Goal: Task Accomplishment & Management: Manage account settings

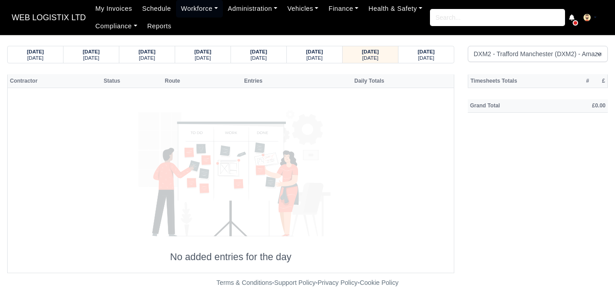
select select "1"
click at [418, 57] on small "[DATE]" at bounding box center [426, 57] width 16 height 5
click at [390, 58] on div "[DATE] [DATE]" at bounding box center [370, 54] width 42 height 17
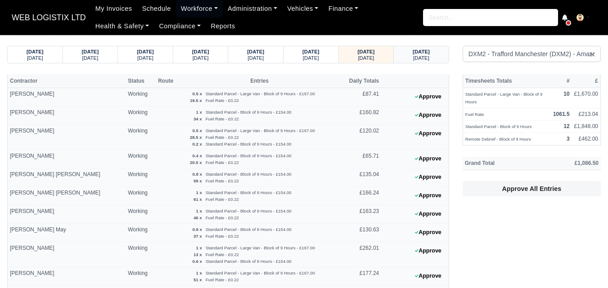
click at [436, 54] on div "[DATE]" at bounding box center [421, 51] width 38 height 6
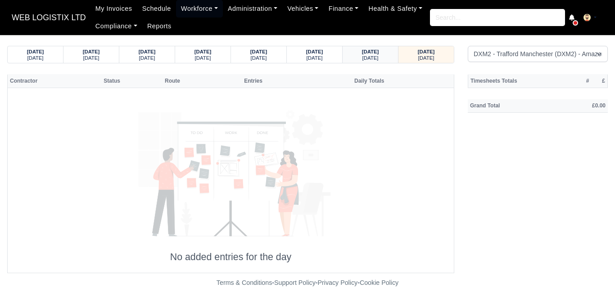
click at [355, 54] on div "[DATE]" at bounding box center [370, 51] width 38 height 6
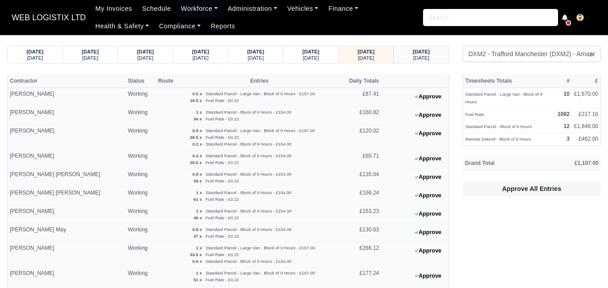
click at [414, 52] on strong "[DATE]" at bounding box center [421, 51] width 17 height 5
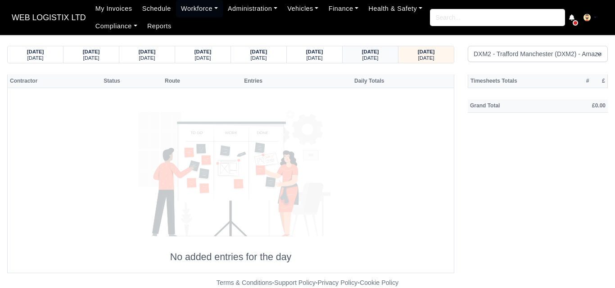
click at [387, 58] on div "[DATE]" at bounding box center [370, 57] width 38 height 6
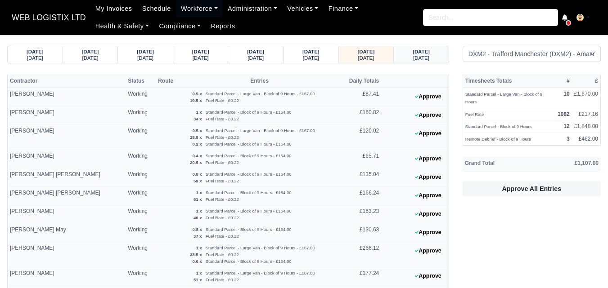
click at [418, 59] on small "[DATE]" at bounding box center [421, 57] width 16 height 5
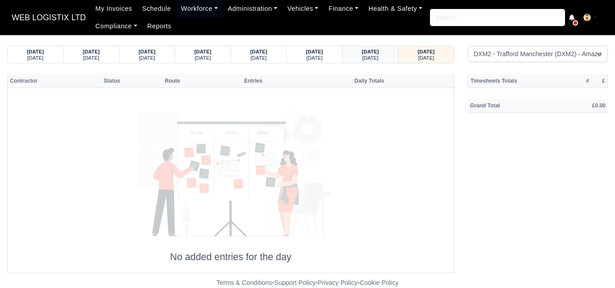
click at [362, 60] on small "[DATE]" at bounding box center [370, 57] width 16 height 5
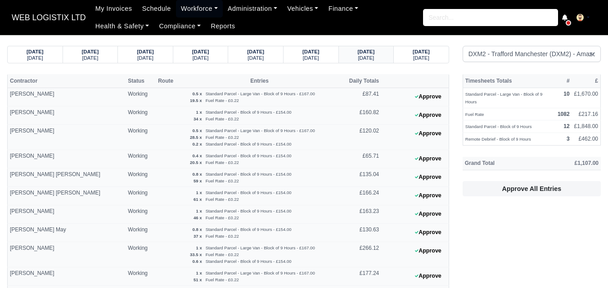
click at [361, 56] on small "[DATE]" at bounding box center [366, 57] width 16 height 5
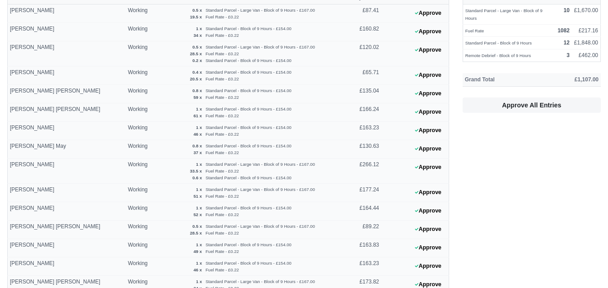
scroll to position [89, 0]
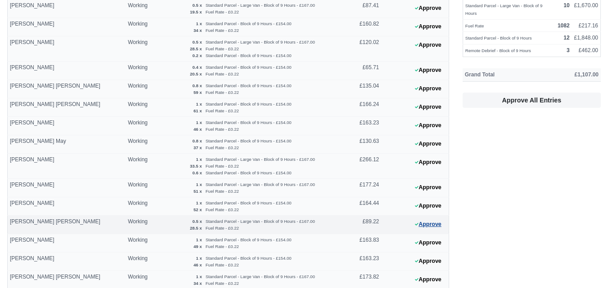
click at [439, 226] on button "Approve" at bounding box center [428, 224] width 36 height 13
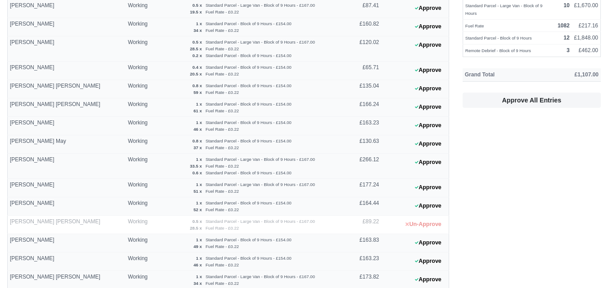
scroll to position [0, 0]
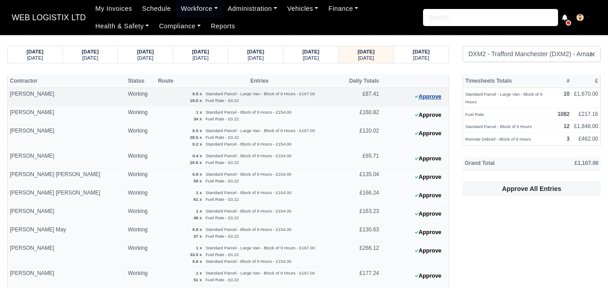
click at [425, 96] on button "Approve" at bounding box center [428, 96] width 36 height 13
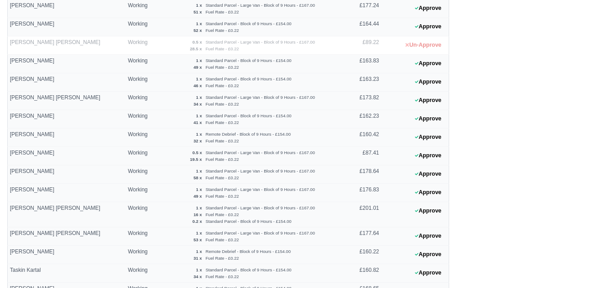
scroll to position [272, 0]
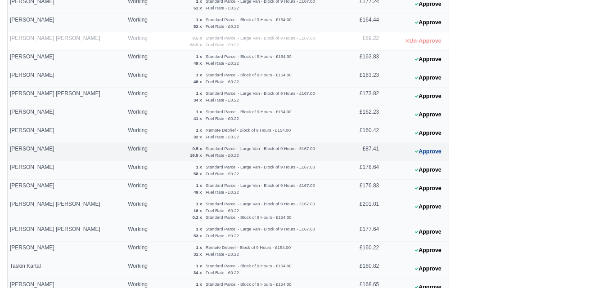
click at [422, 153] on button "Approve" at bounding box center [428, 151] width 36 height 13
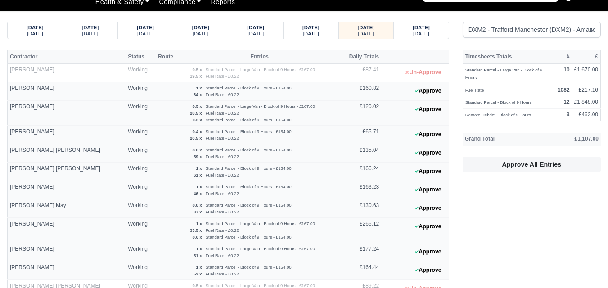
scroll to position [0, 0]
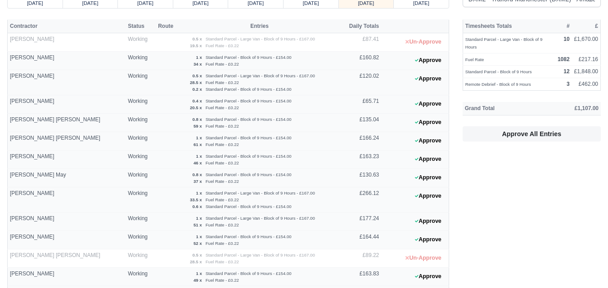
scroll to position [75, 0]
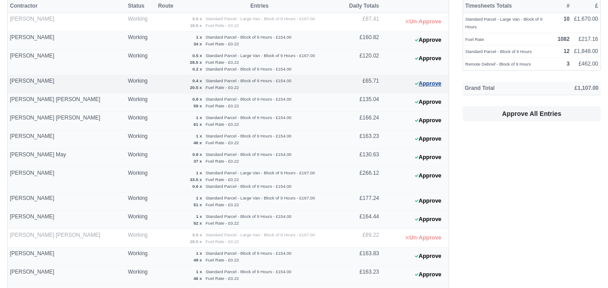
click at [416, 79] on button "Approve" at bounding box center [428, 83] width 36 height 13
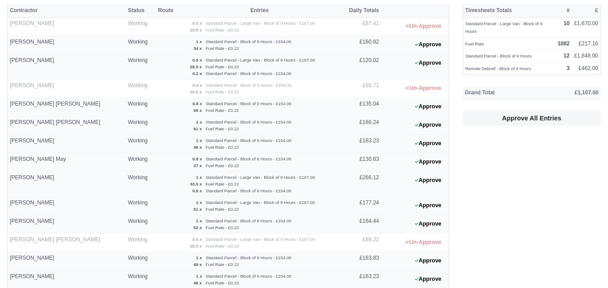
scroll to position [56, 0]
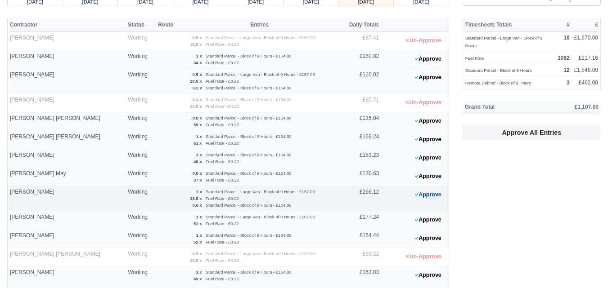
click at [424, 192] on button "Approve" at bounding box center [428, 195] width 36 height 13
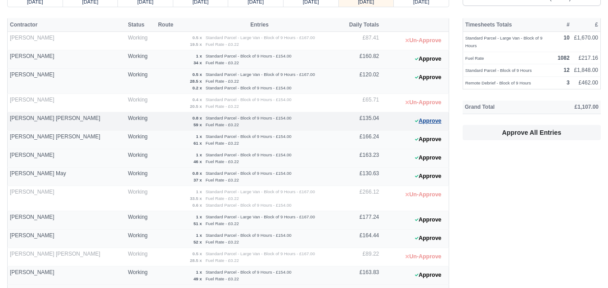
click at [425, 127] on button "Approve" at bounding box center [428, 121] width 36 height 13
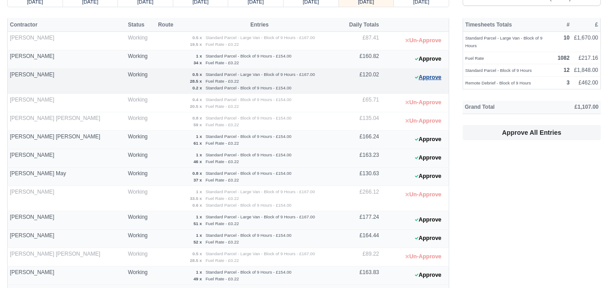
click at [425, 78] on button "Approve" at bounding box center [428, 77] width 36 height 13
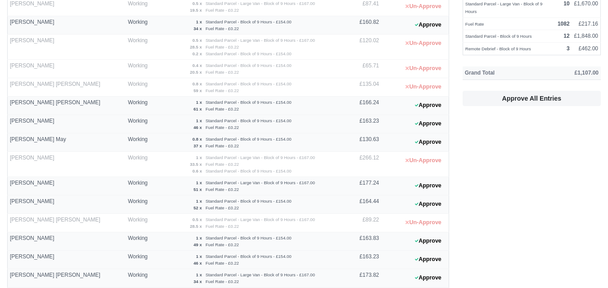
scroll to position [79, 0]
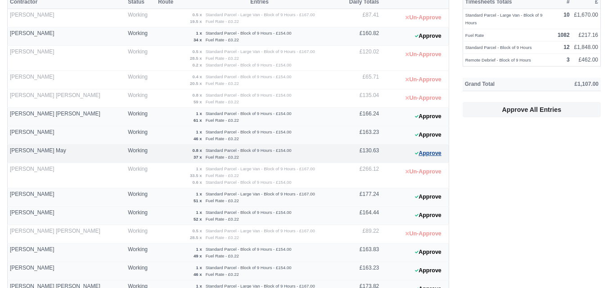
click at [445, 151] on button "Approve" at bounding box center [428, 153] width 36 height 13
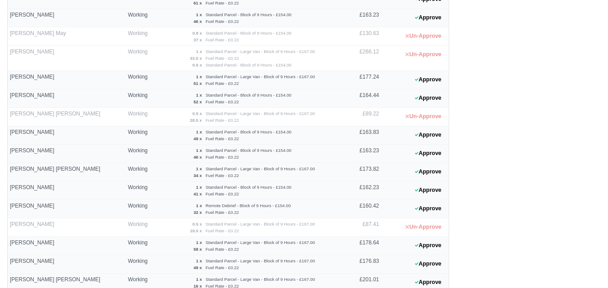
scroll to position [328, 0]
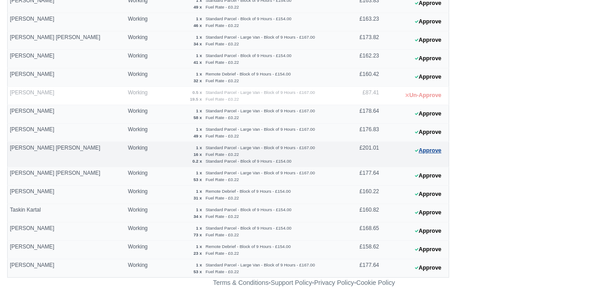
click at [426, 146] on button "Approve" at bounding box center [428, 150] width 36 height 13
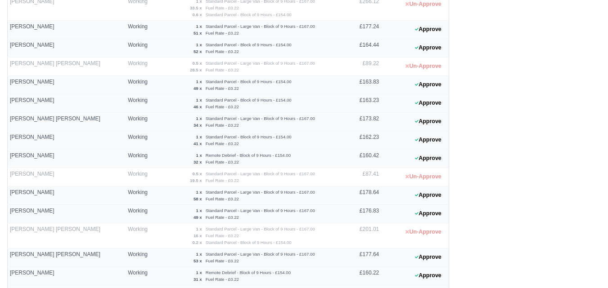
scroll to position [236, 0]
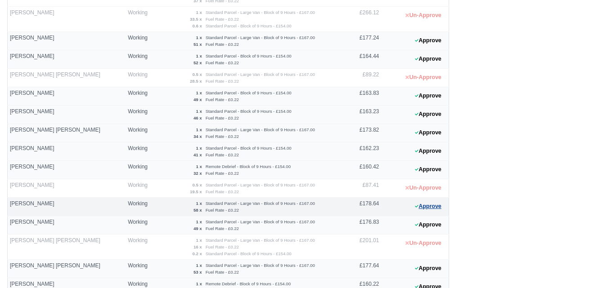
click at [433, 207] on button "Approve" at bounding box center [428, 206] width 36 height 13
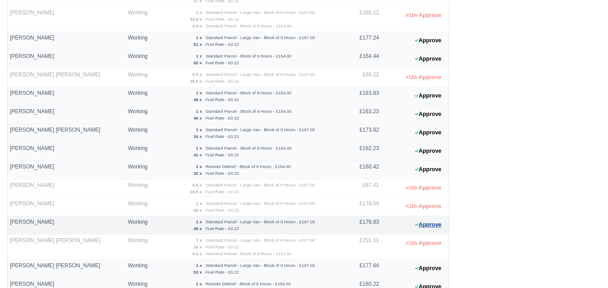
click at [426, 229] on button "Approve" at bounding box center [428, 225] width 36 height 13
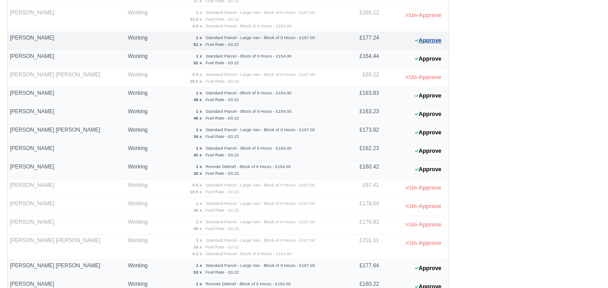
click at [438, 44] on button "Approve" at bounding box center [428, 40] width 36 height 13
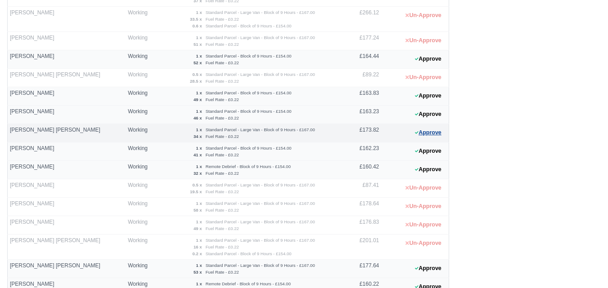
click at [431, 138] on button "Approve" at bounding box center [428, 132] width 36 height 13
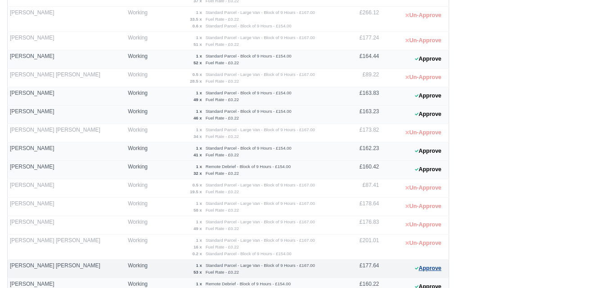
click at [432, 270] on button "Approve" at bounding box center [428, 268] width 36 height 13
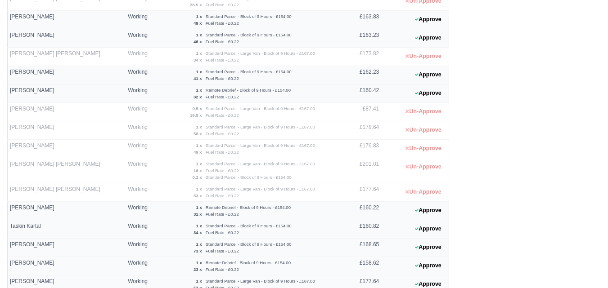
scroll to position [328, 0]
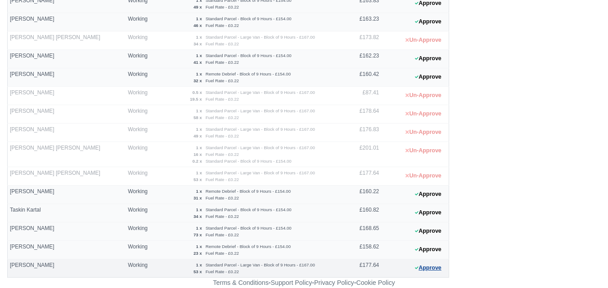
click at [433, 270] on button "Approve" at bounding box center [428, 268] width 36 height 13
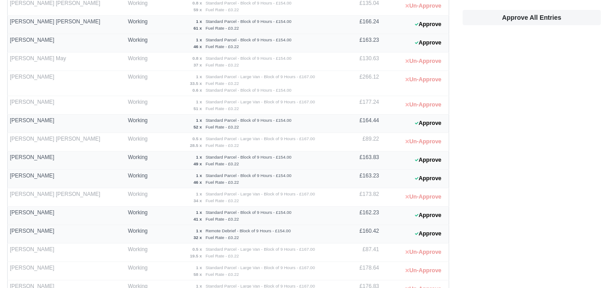
scroll to position [169, 0]
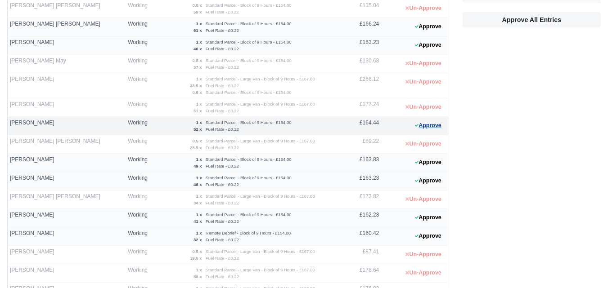
click at [436, 124] on button "Approve" at bounding box center [428, 125] width 36 height 13
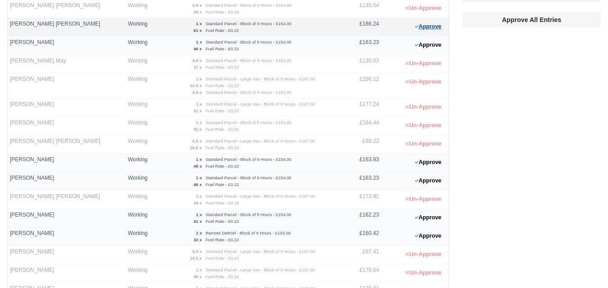
click at [413, 23] on button "Approve" at bounding box center [428, 26] width 36 height 13
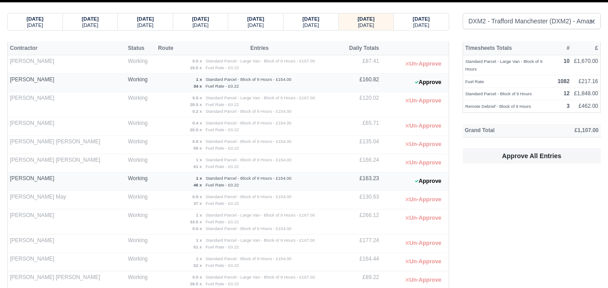
scroll to position [0, 0]
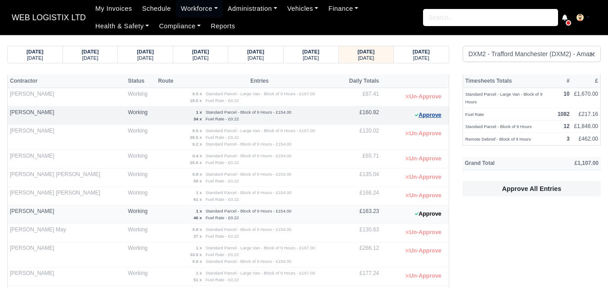
click at [441, 121] on button "Approve" at bounding box center [428, 115] width 36 height 13
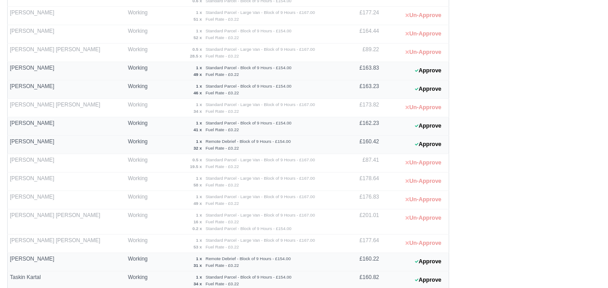
scroll to position [265, 0]
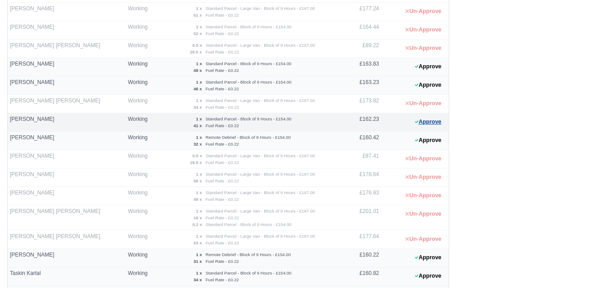
click at [411, 121] on button "Approve" at bounding box center [428, 122] width 36 height 13
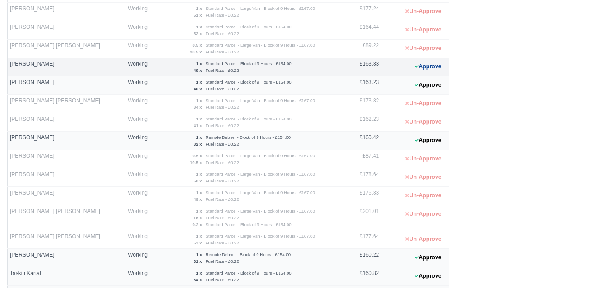
click at [422, 67] on button "Approve" at bounding box center [428, 66] width 36 height 13
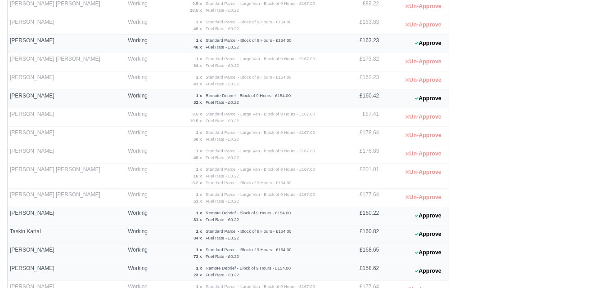
scroll to position [328, 0]
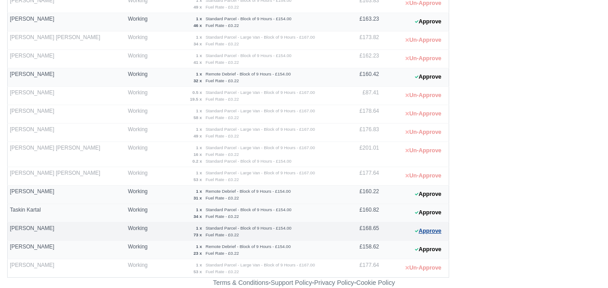
click at [420, 235] on button "Approve" at bounding box center [428, 231] width 36 height 13
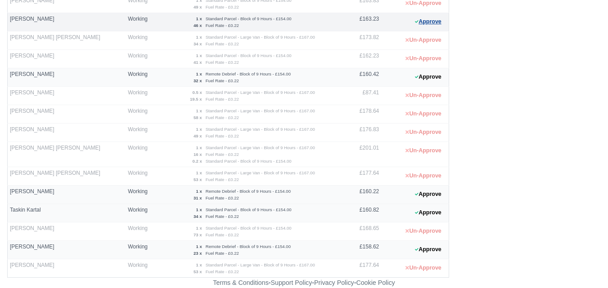
click at [424, 21] on button "Approve" at bounding box center [428, 21] width 36 height 13
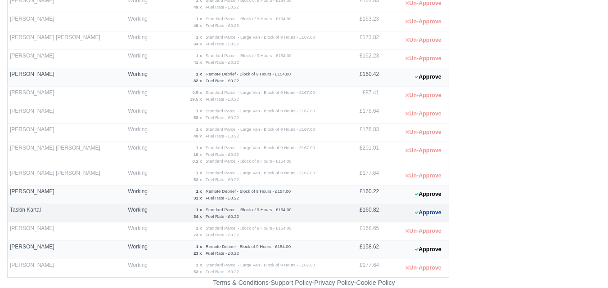
click at [428, 218] on button "Approve" at bounding box center [428, 213] width 36 height 13
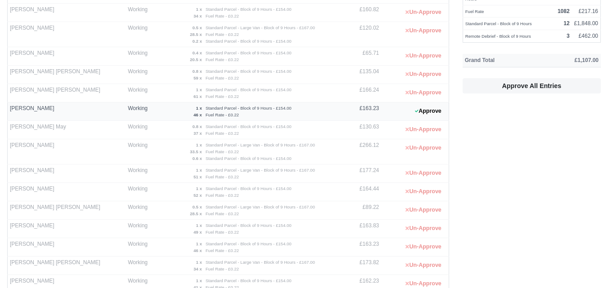
scroll to position [92, 0]
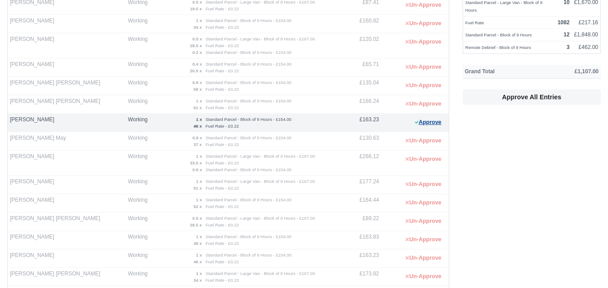
click at [434, 121] on button "Approve" at bounding box center [428, 122] width 36 height 13
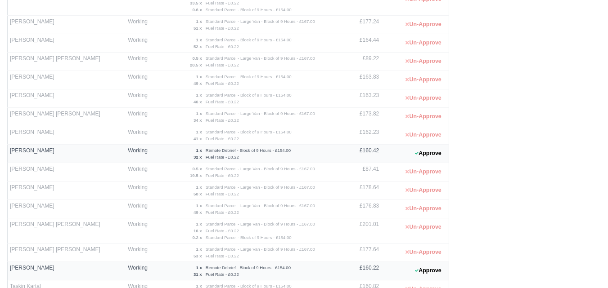
scroll to position [328, 0]
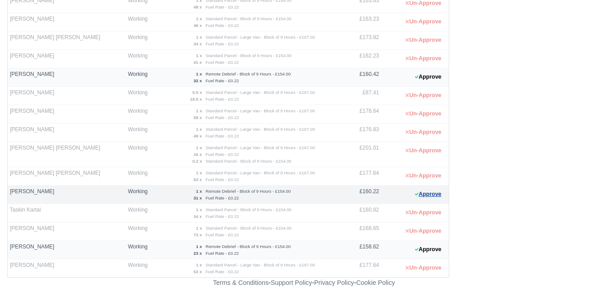
click at [439, 197] on button "Approve" at bounding box center [428, 194] width 36 height 13
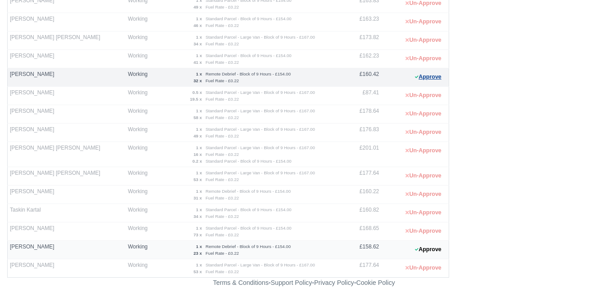
click at [420, 71] on button "Approve" at bounding box center [428, 77] width 36 height 13
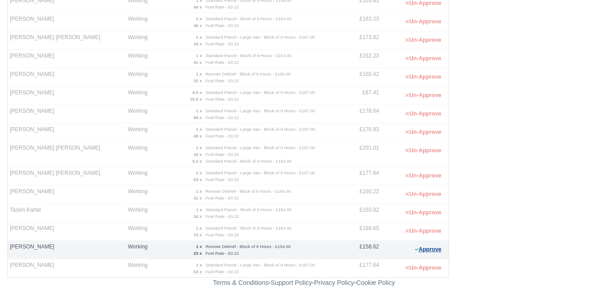
click at [429, 253] on button "Approve" at bounding box center [428, 249] width 36 height 13
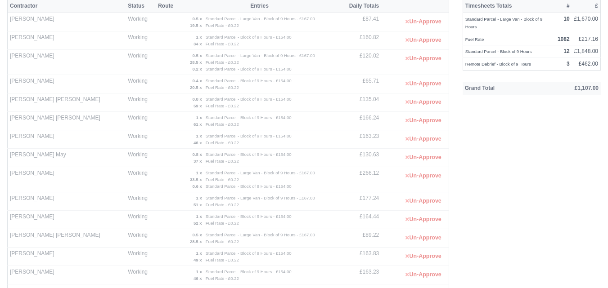
scroll to position [0, 0]
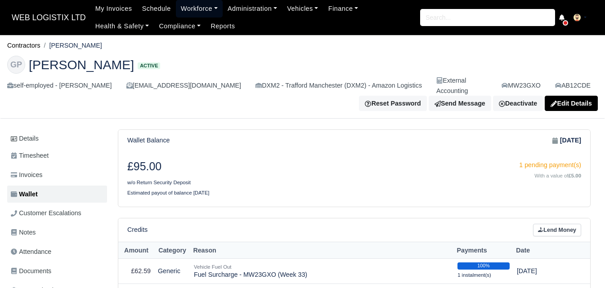
click at [197, 9] on link "Workforce" at bounding box center [199, 9] width 47 height 18
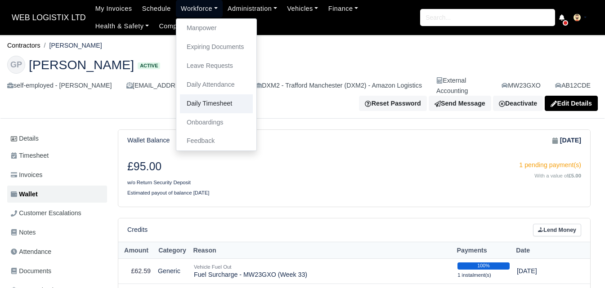
click at [213, 104] on link "Daily Timesheet" at bounding box center [216, 103] width 73 height 19
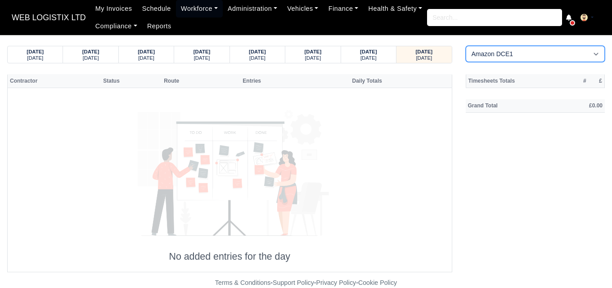
click at [530, 54] on select "Amazon DCE1 DWN2 - [GEOGRAPHIC_DATA] (DWN2) - Amazon Logistics (L34 7XL) DXM2 -…" at bounding box center [535, 54] width 139 height 16
select select "1"
click at [466, 46] on select "Amazon DCE1 DWN2 - [GEOGRAPHIC_DATA] (DWN2) - Amazon Logistics (L34 7XL) DXM2 -…" at bounding box center [535, 54] width 139 height 16
click at [388, 57] on div "[DATE] [DATE]" at bounding box center [368, 54] width 41 height 17
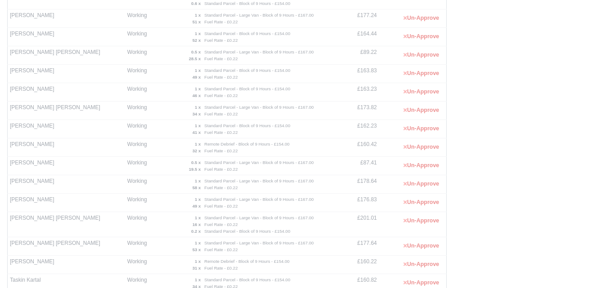
scroll to position [328, 0]
